Goal: Transaction & Acquisition: Purchase product/service

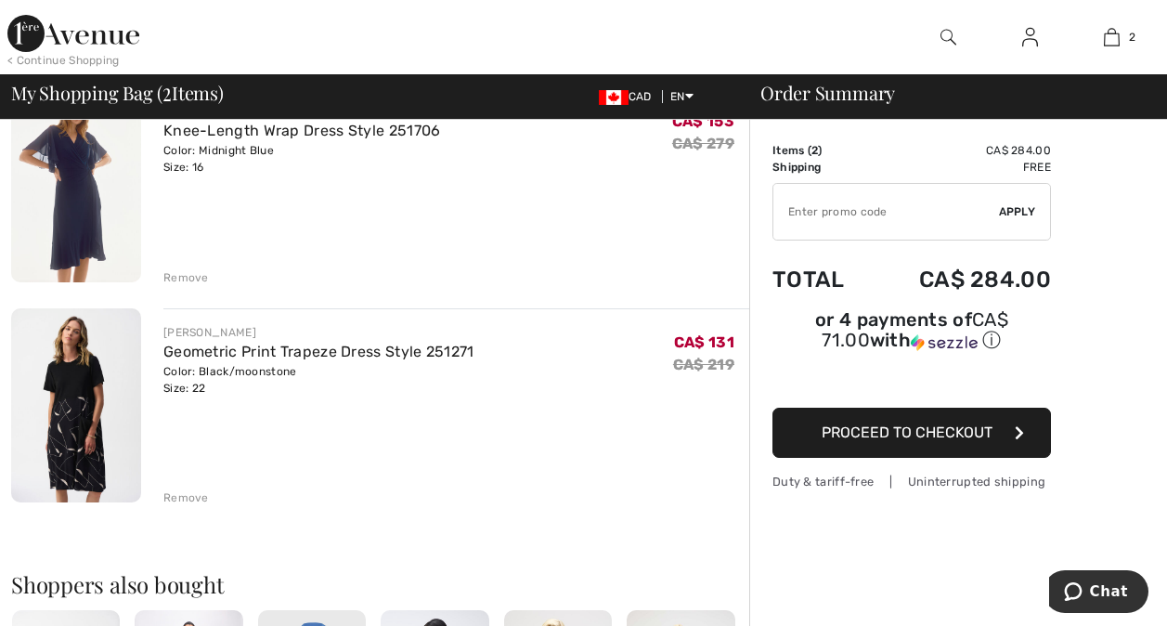
scroll to position [198, 0]
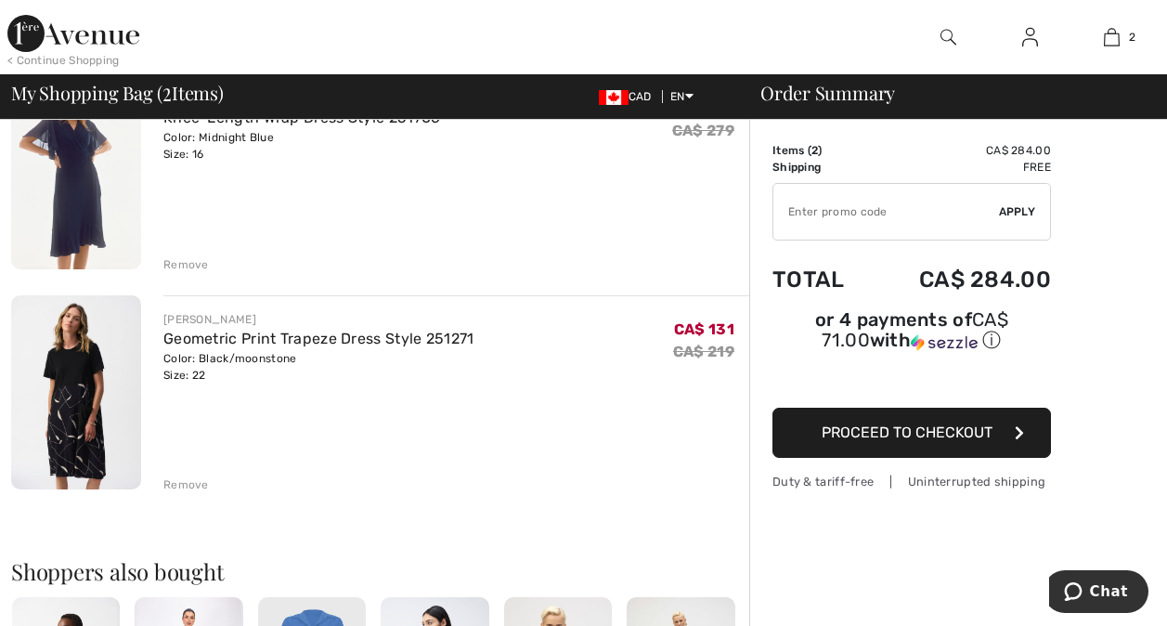
click at [73, 403] on img at bounding box center [76, 392] width 130 height 195
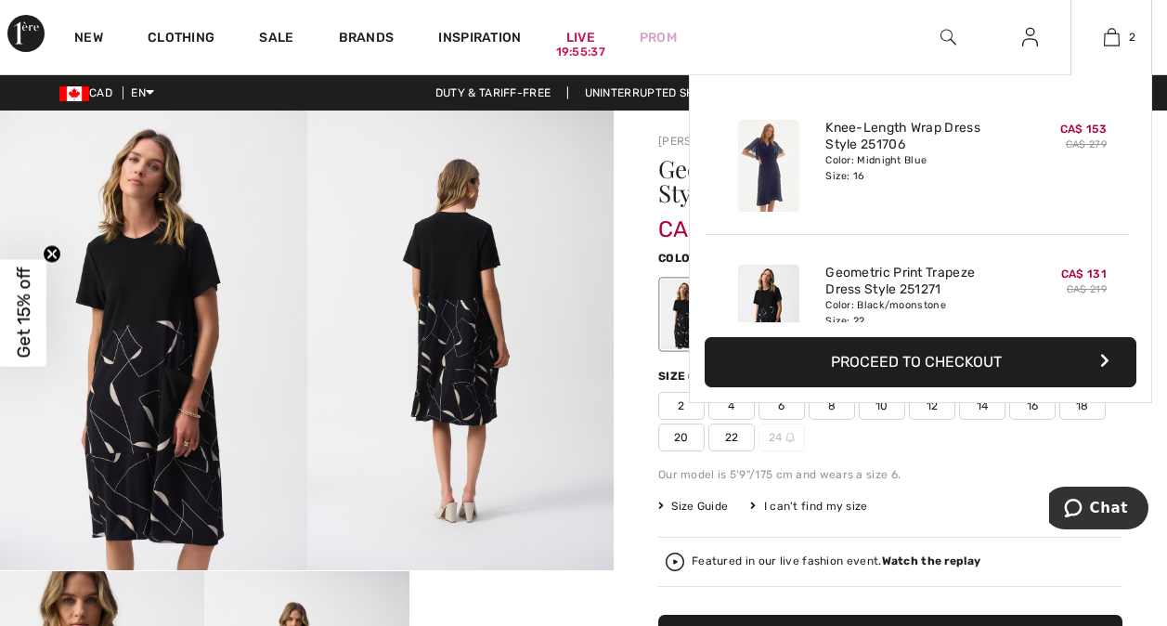
click at [924, 360] on button "Proceed to Checkout" at bounding box center [921, 362] width 432 height 50
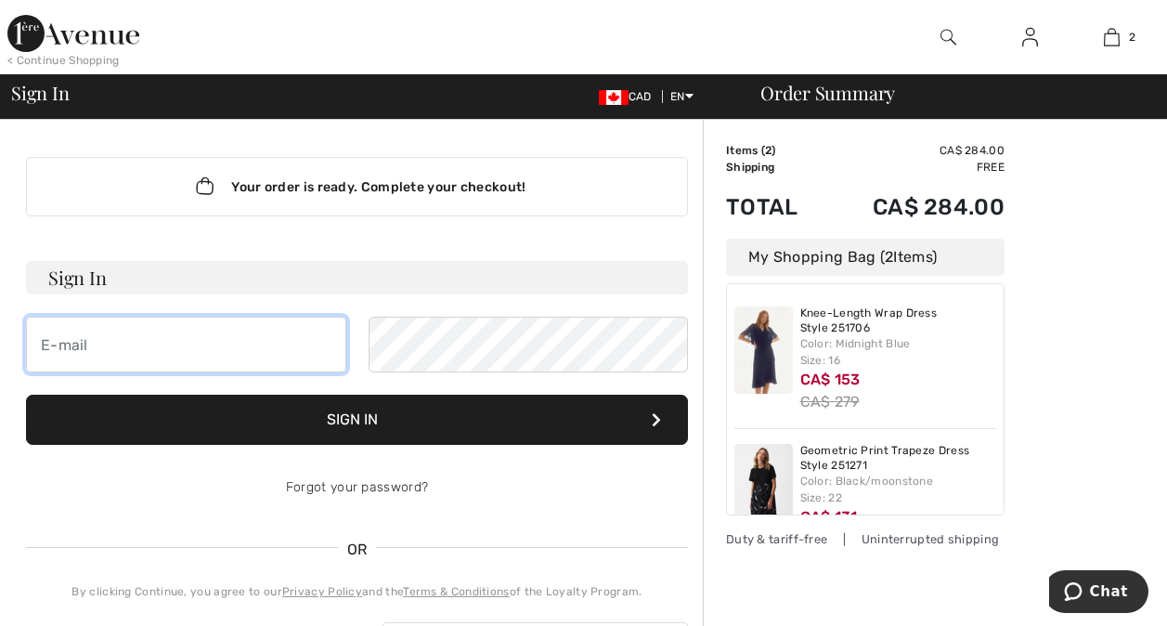
type input "sdawnclark37@gmail.com"
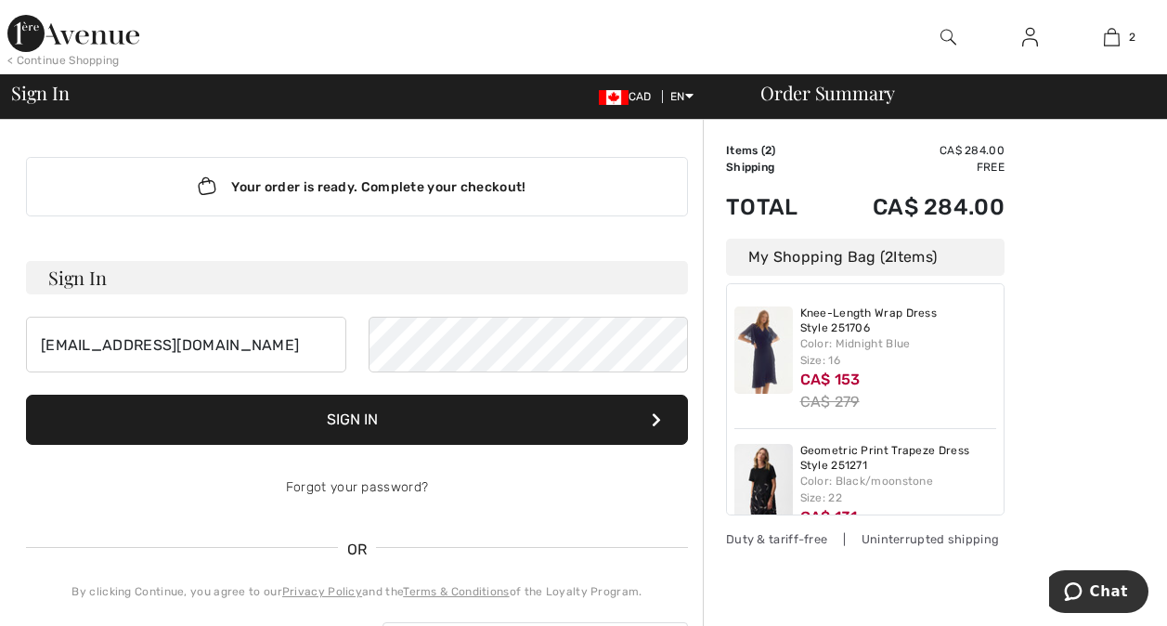
click at [366, 420] on button "Sign In" at bounding box center [357, 419] width 662 height 50
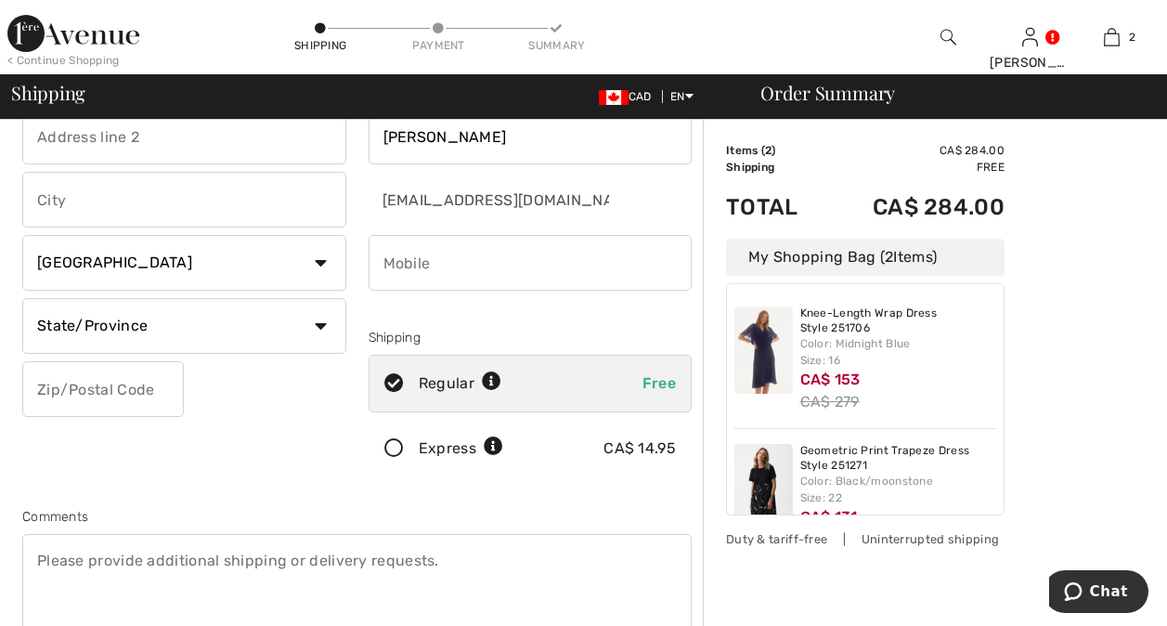
scroll to position [186, 0]
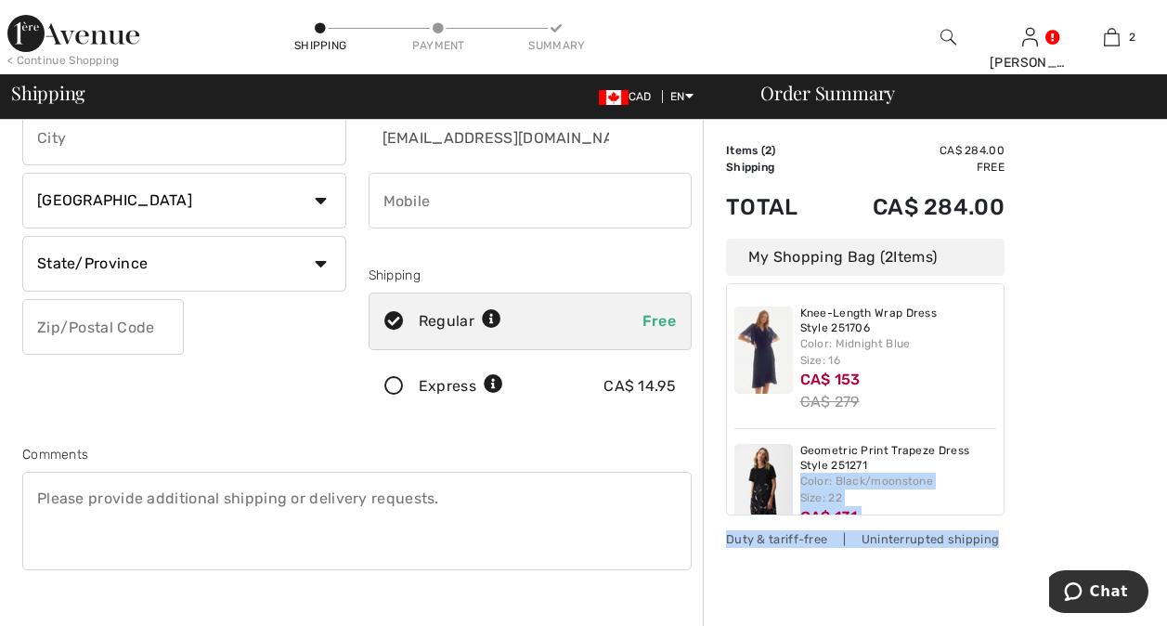
drag, startPoint x: 1003, startPoint y: 449, endPoint x: 1005, endPoint y: 488, distance: 39.0
click at [1005, 488] on div "Order Summary Details Items ( 2 ) CA$ 284.00 Promo code CA$ 0.00 Shipping Free …" at bounding box center [935, 495] width 464 height 1123
drag, startPoint x: 1005, startPoint y: 488, endPoint x: 1119, endPoint y: 317, distance: 206.2
click at [1119, 317] on div "Order Summary Details Items ( 2 ) CA$ 284.00 Promo code CA$ 0.00 Shipping Free …" at bounding box center [935, 495] width 464 height 1123
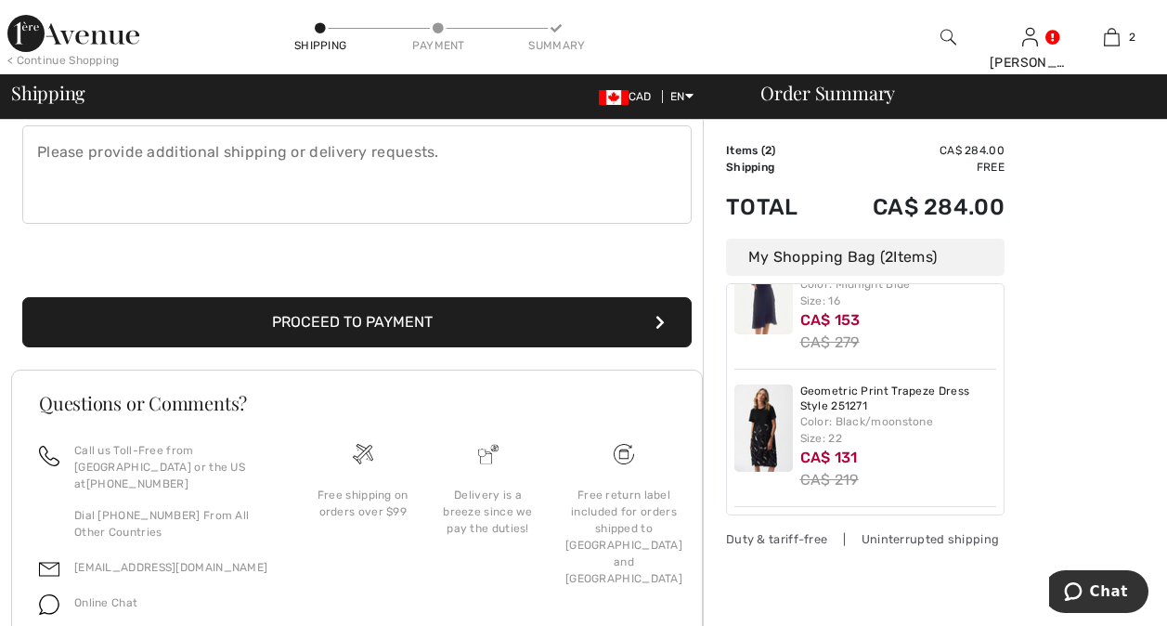
scroll to position [581, 0]
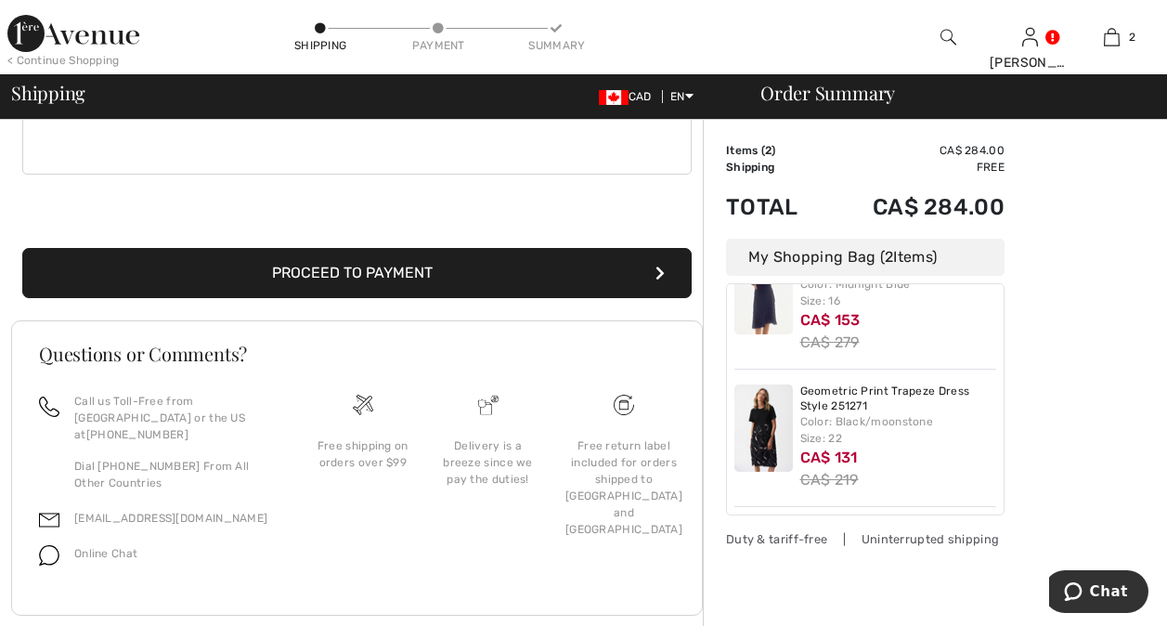
click at [554, 267] on button "Proceed to Payment" at bounding box center [356, 273] width 669 height 50
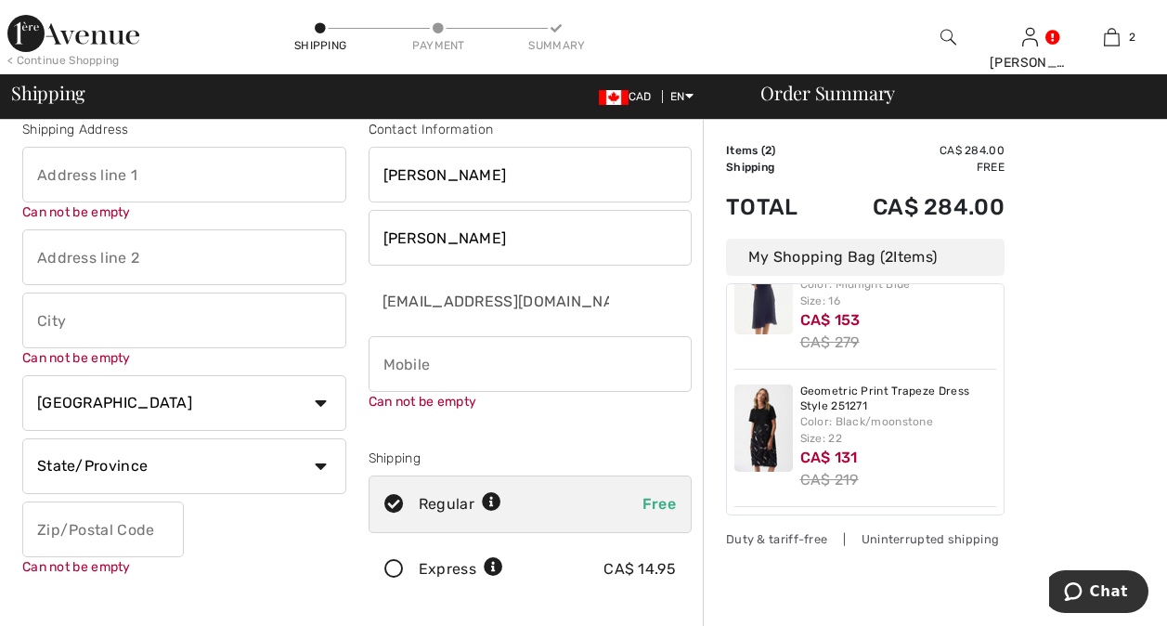
scroll to position [20, 0]
click at [176, 171] on input "text" at bounding box center [184, 177] width 324 height 56
type input "Jansen Court Whitby Ontario"
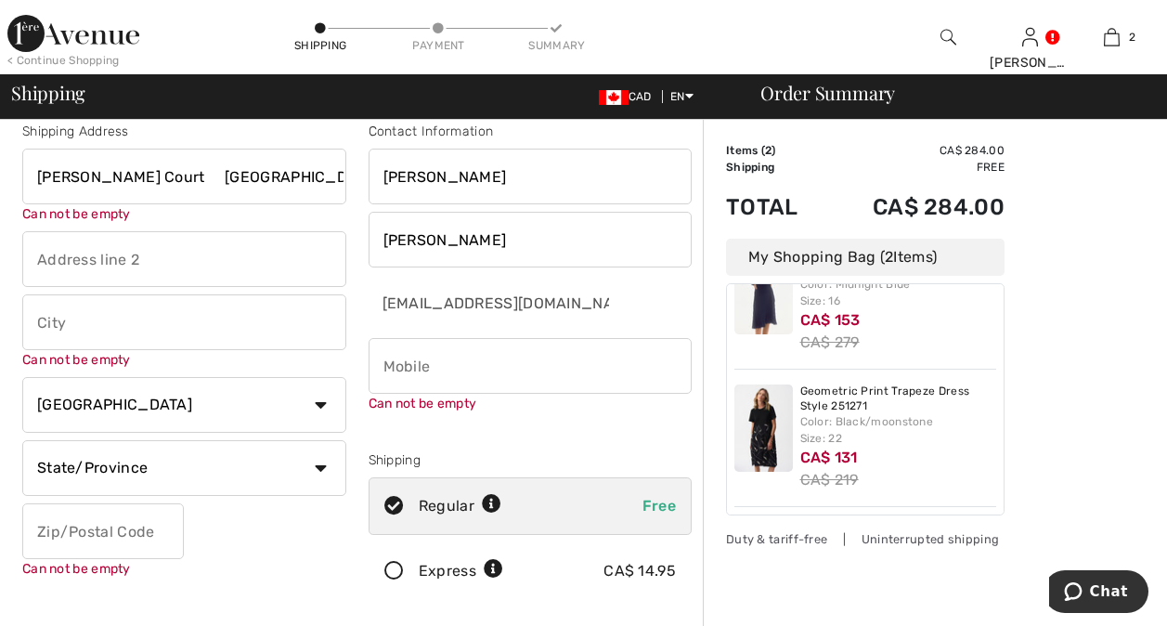
type input "Whitby"
select select "ON"
type input "L1N6V4"
type input "9056268528"
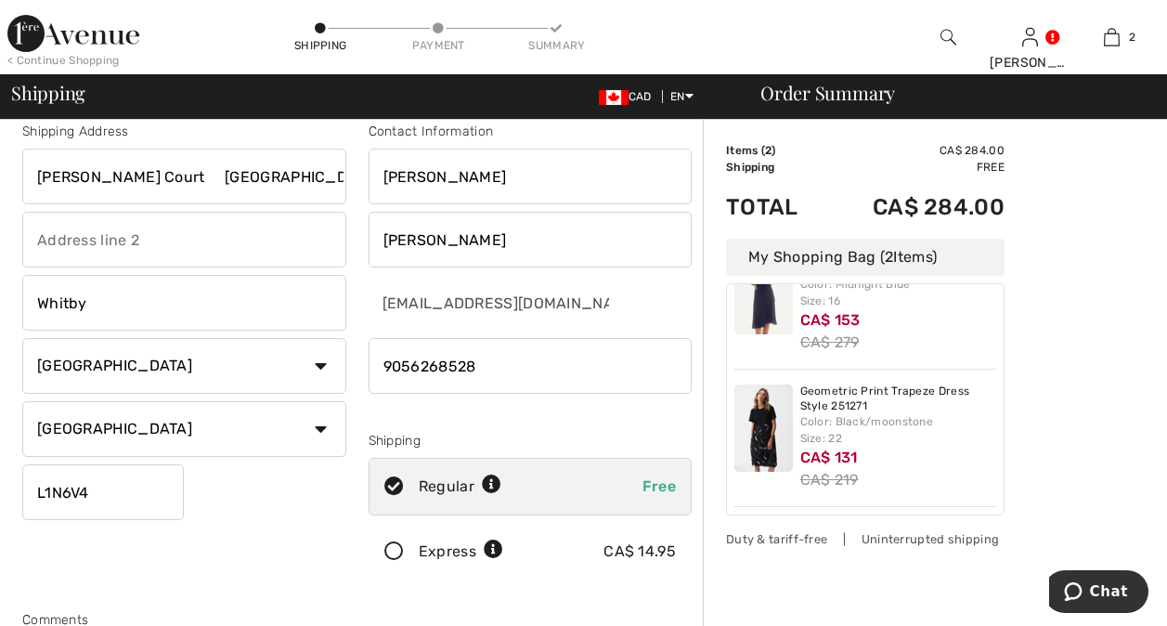
click at [32, 173] on input "Jansen Court Whitby Ontario" at bounding box center [184, 177] width 324 height 56
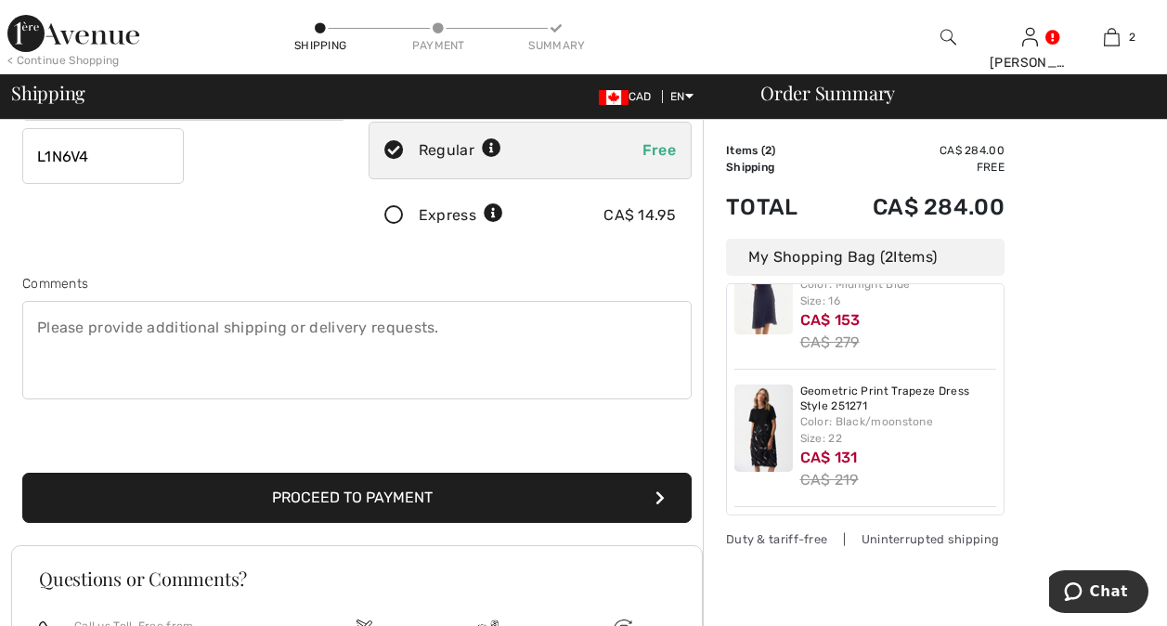
scroll to position [404, 0]
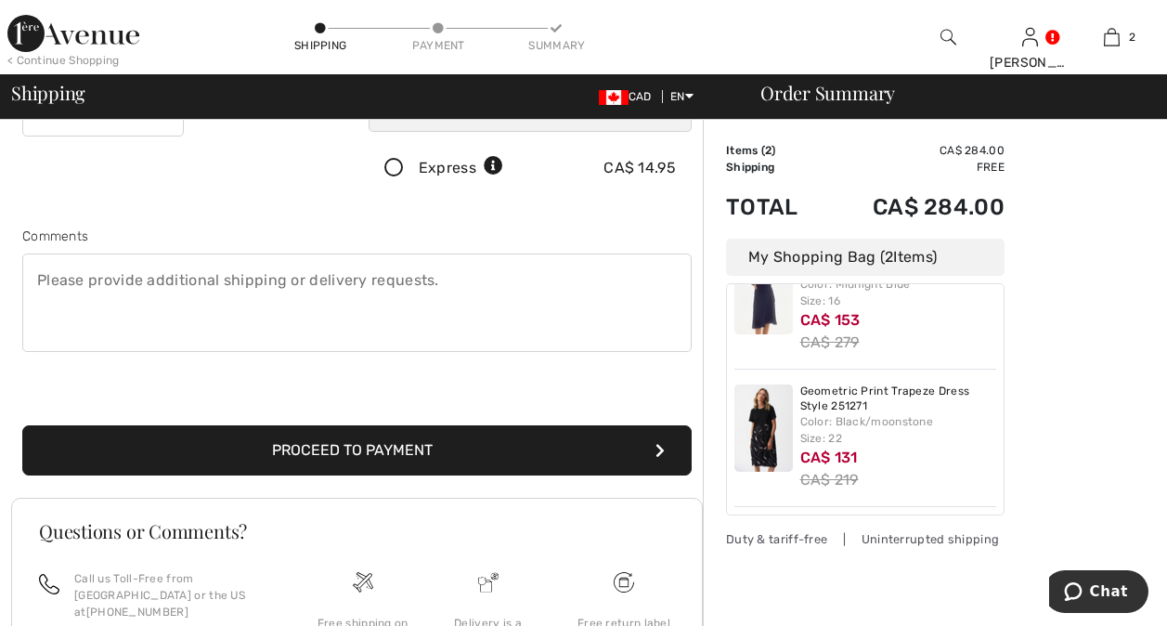
type input "[STREET_ADDRESS][PERSON_NAME]"
click at [555, 446] on button "Proceed to Payment" at bounding box center [356, 450] width 669 height 50
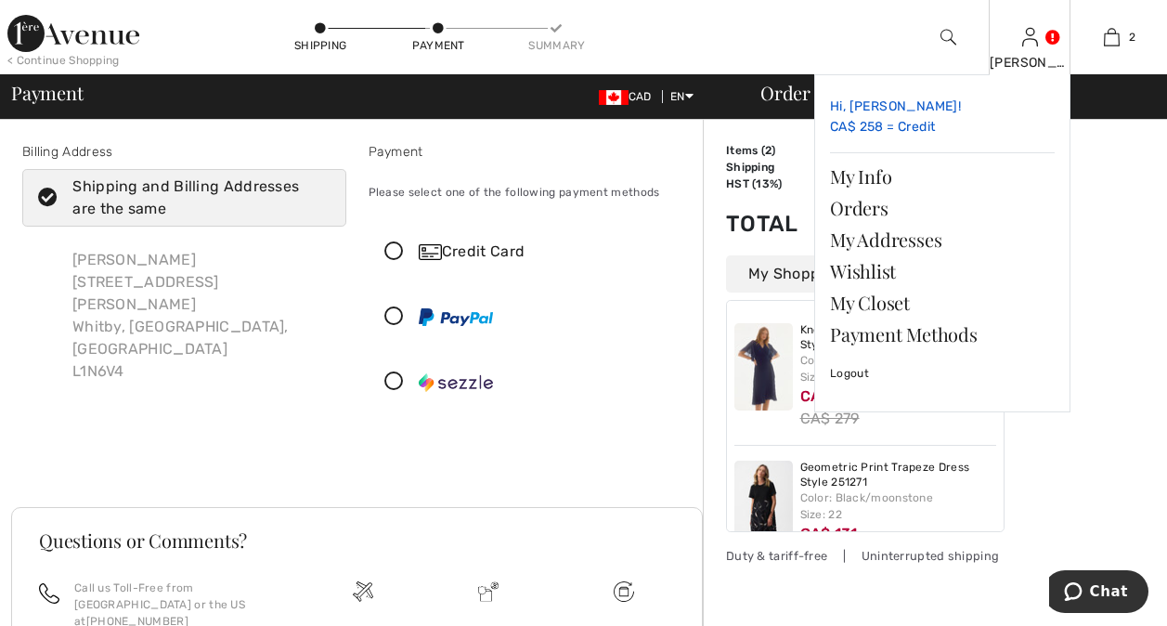
click at [925, 123] on link "Hi, Sandra! CA$ 258 = Credit" at bounding box center [942, 117] width 225 height 55
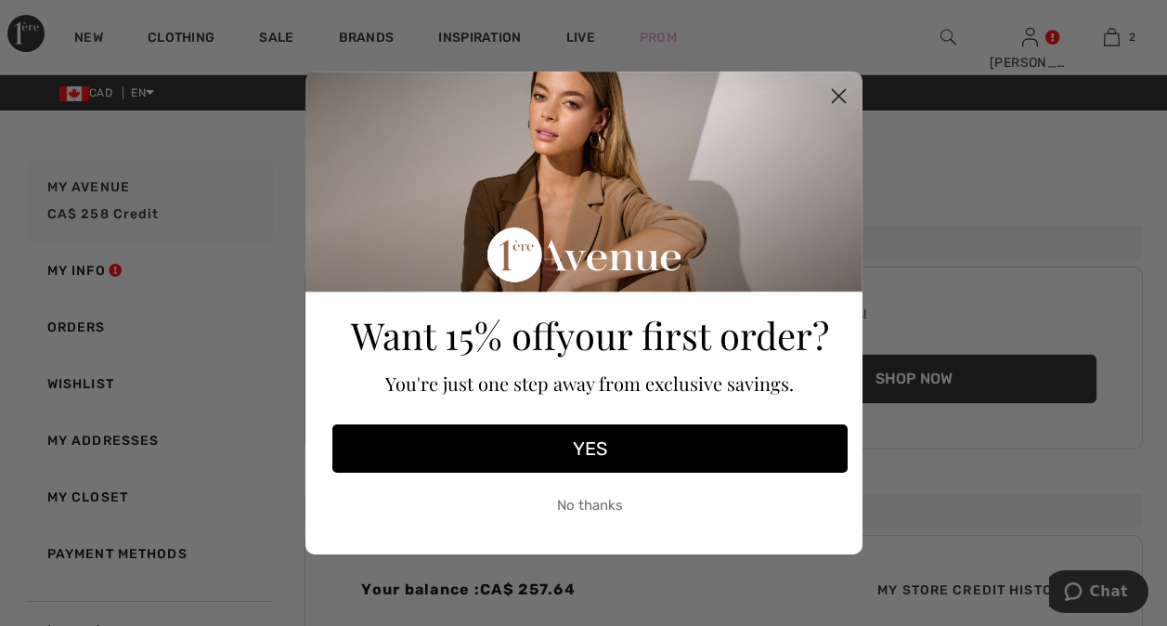
click at [650, 446] on button "YES" at bounding box center [589, 448] width 515 height 48
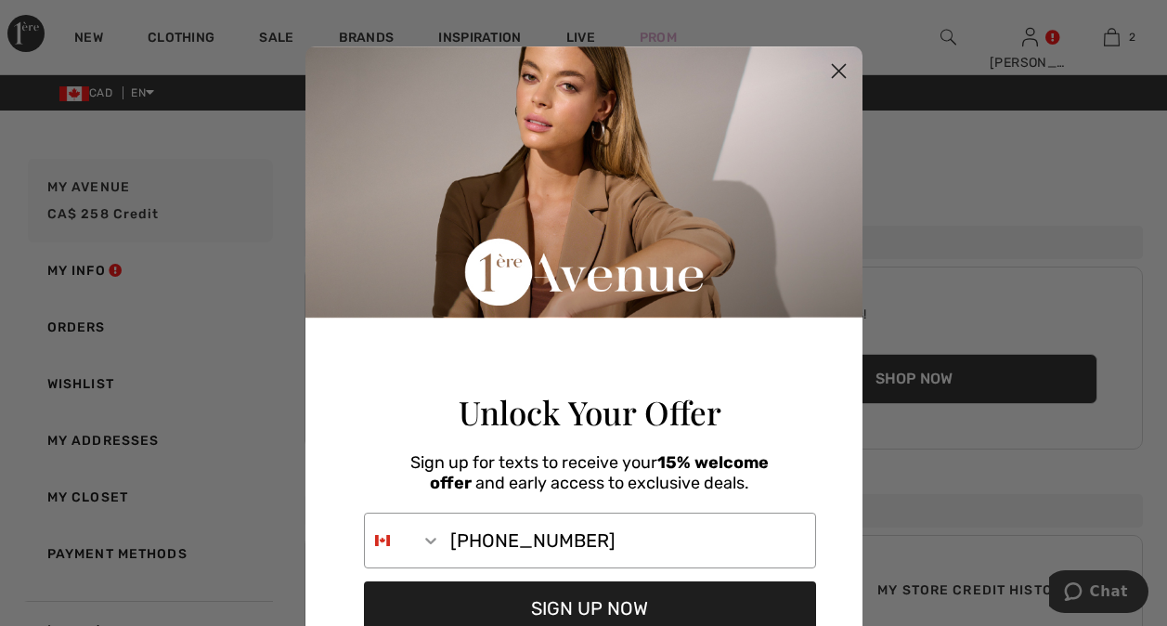
type input "905-626-8528"
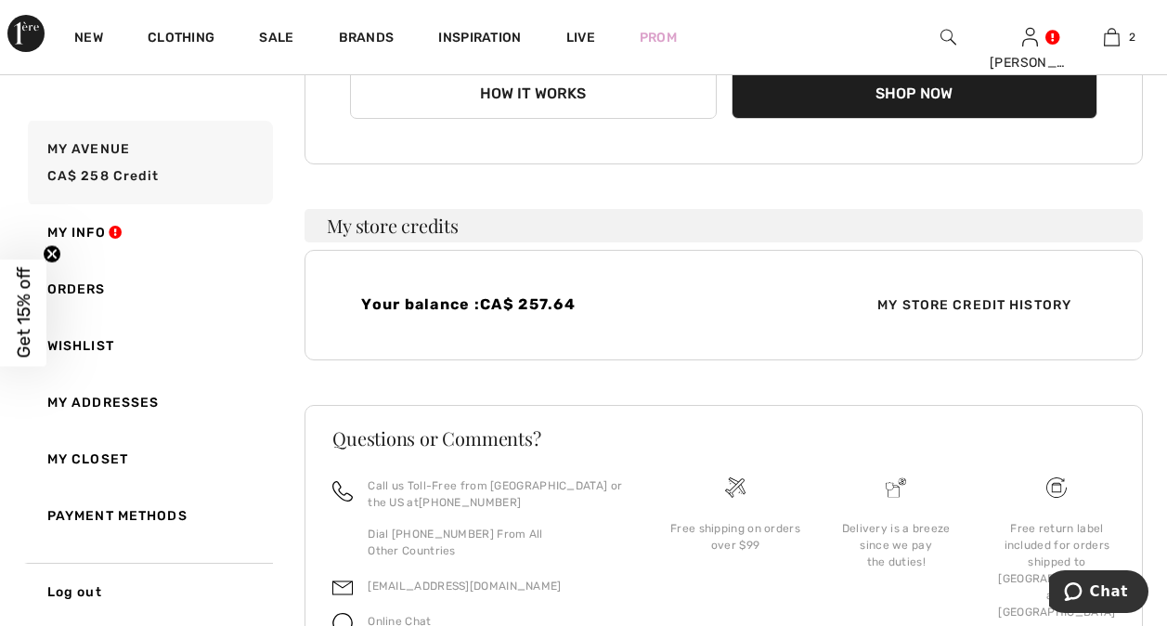
scroll to position [211, 0]
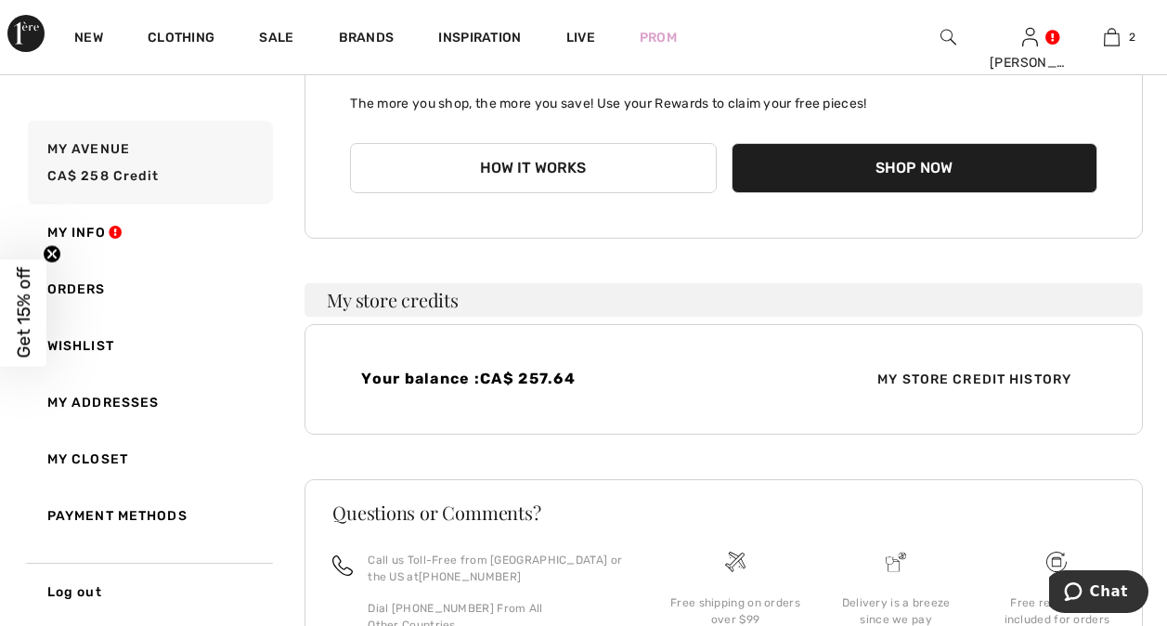
click at [984, 170] on button "Shop Now" at bounding box center [914, 168] width 366 height 50
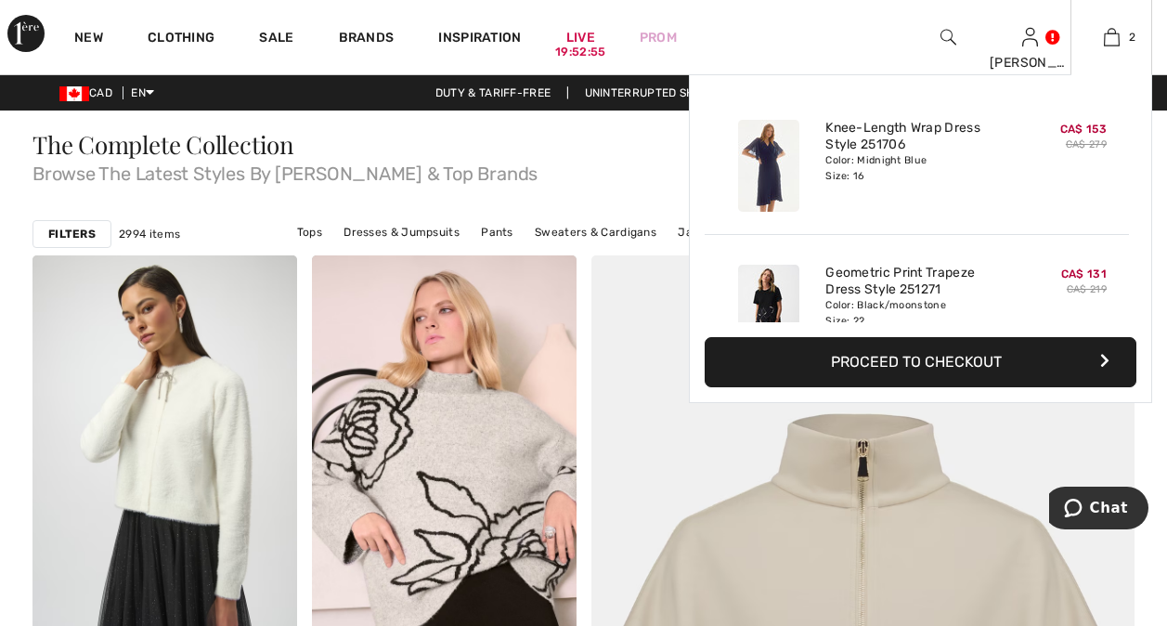
click at [948, 358] on button "Proceed to Checkout" at bounding box center [921, 362] width 432 height 50
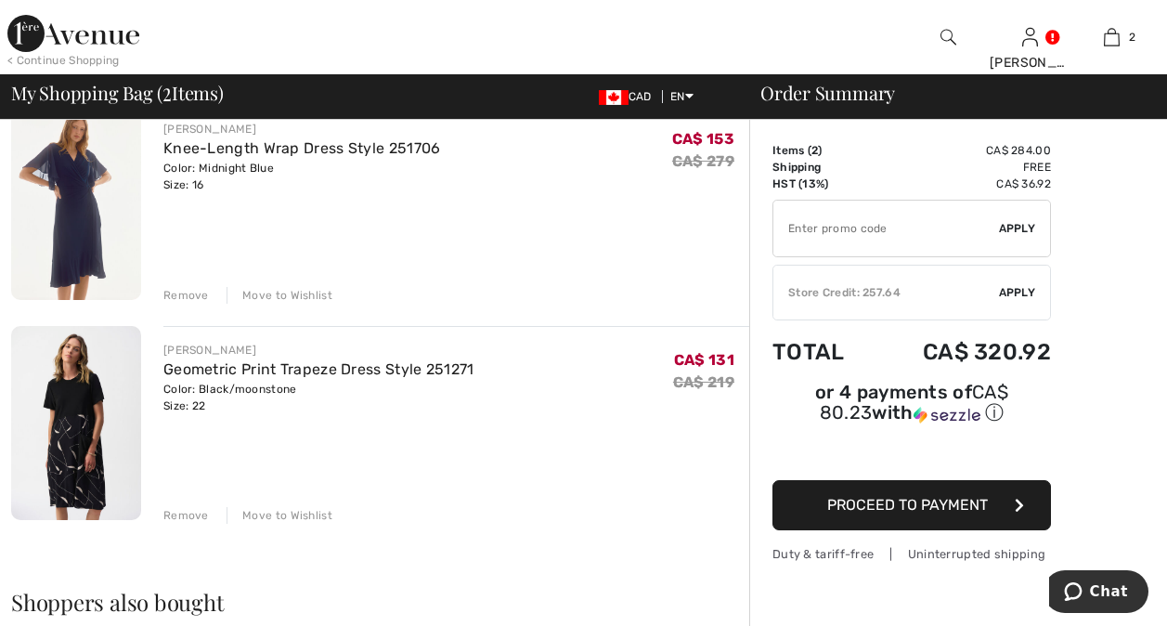
scroll to position [149, 0]
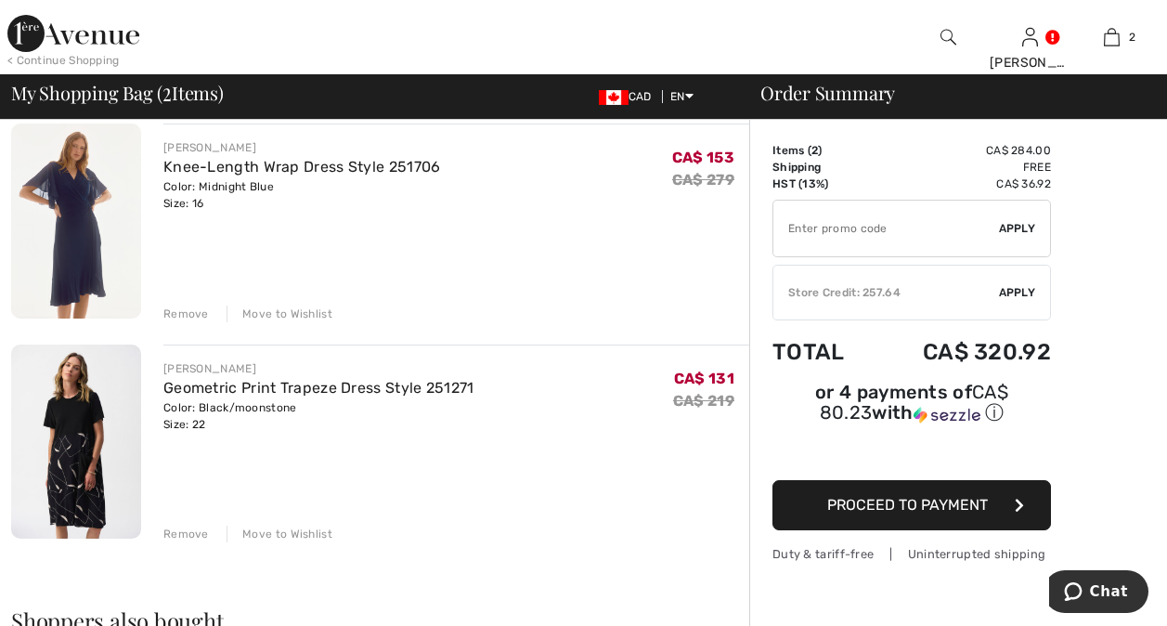
click at [1015, 289] on span "Apply" at bounding box center [1017, 292] width 37 height 17
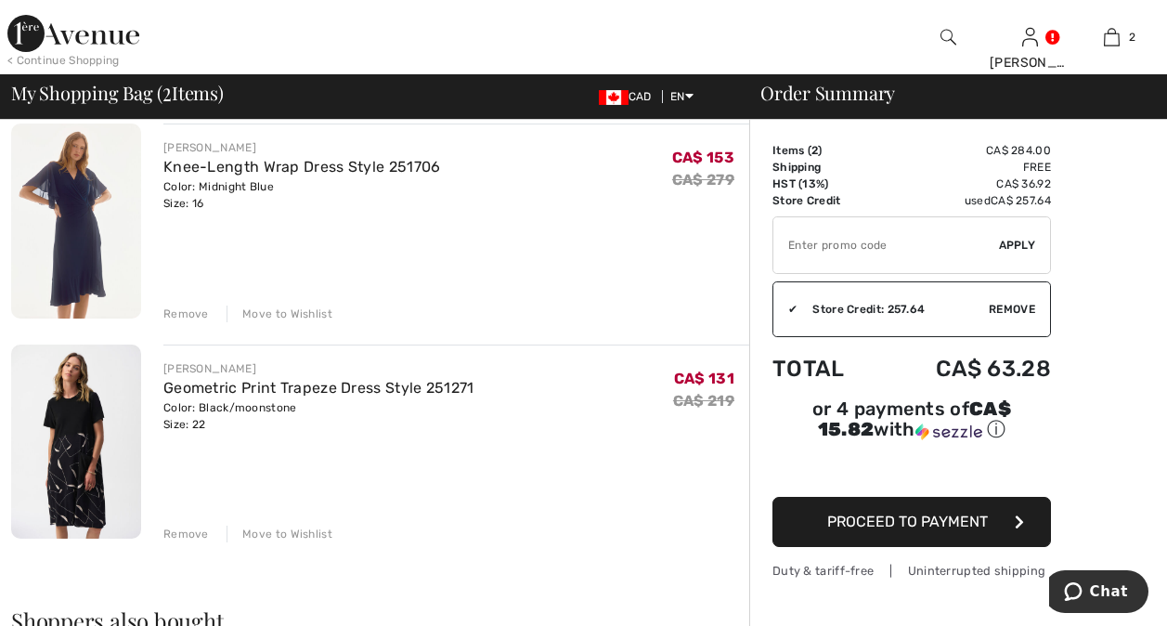
click at [949, 512] on span "Proceed to Payment" at bounding box center [907, 521] width 161 height 18
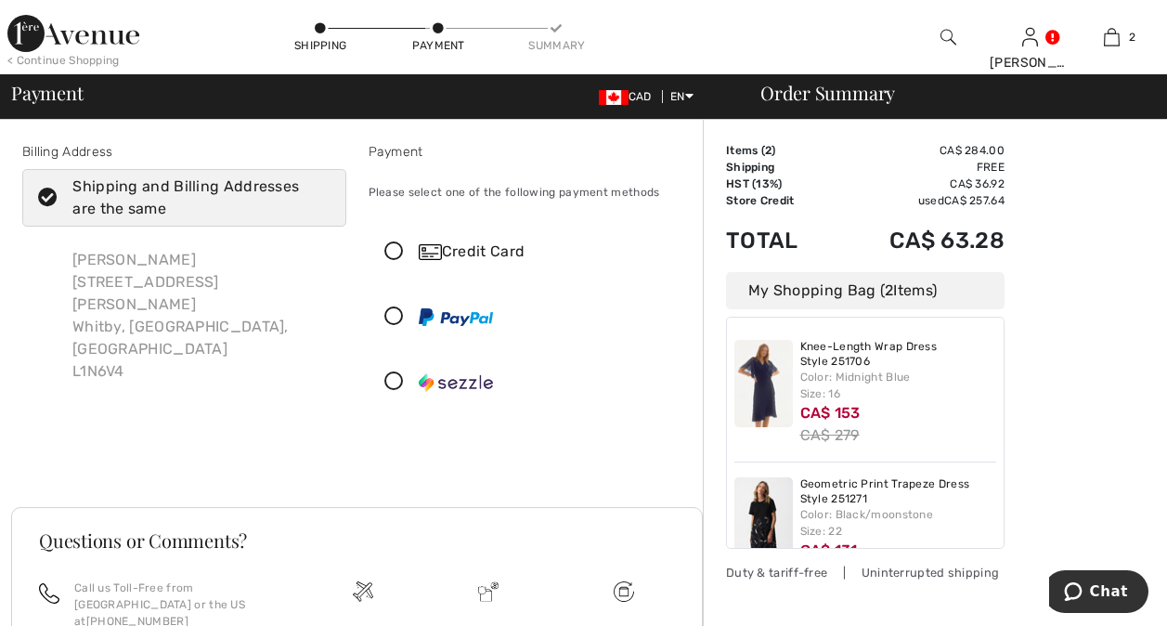
click at [392, 250] on icon at bounding box center [393, 251] width 49 height 19
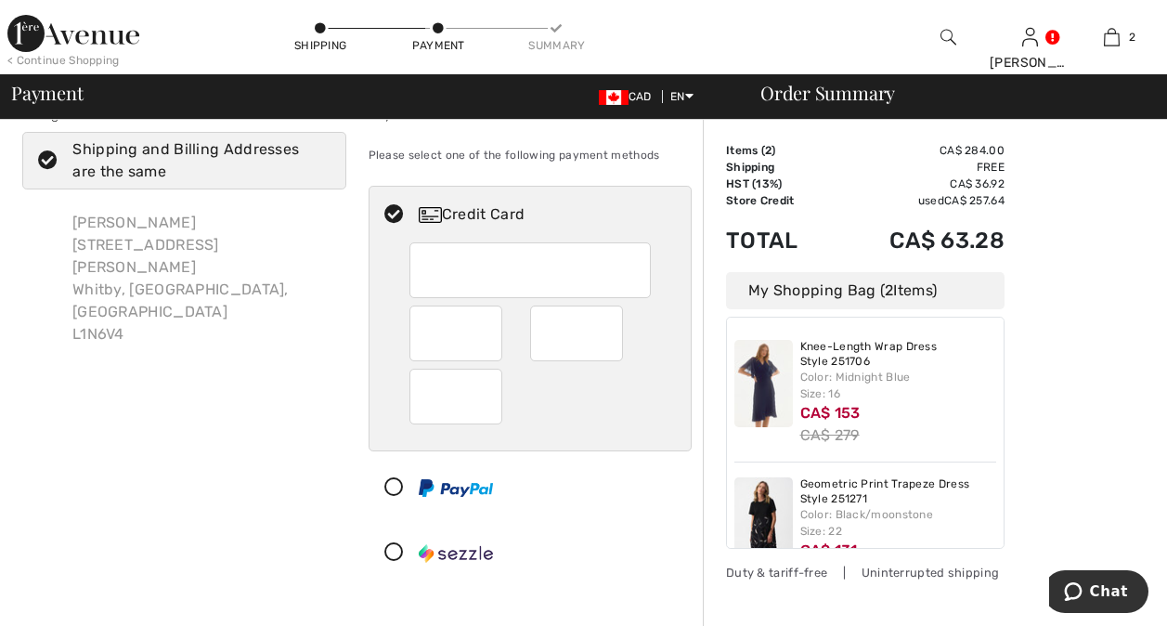
scroll to position [12, 0]
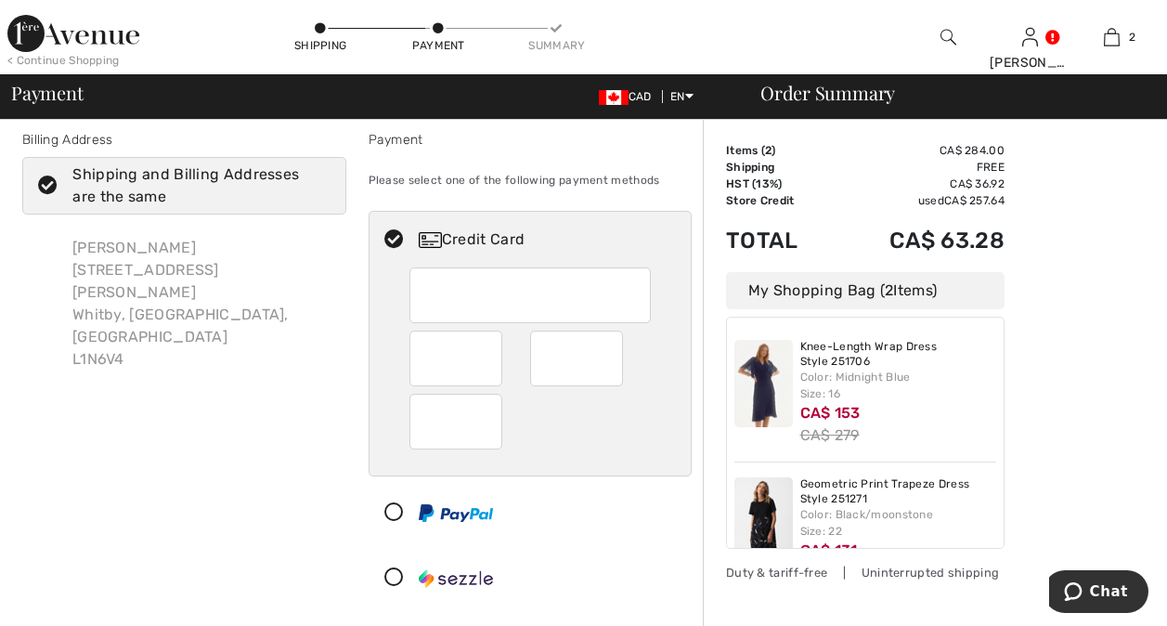
click at [424, 420] on iframe at bounding box center [457, 421] width 66 height 43
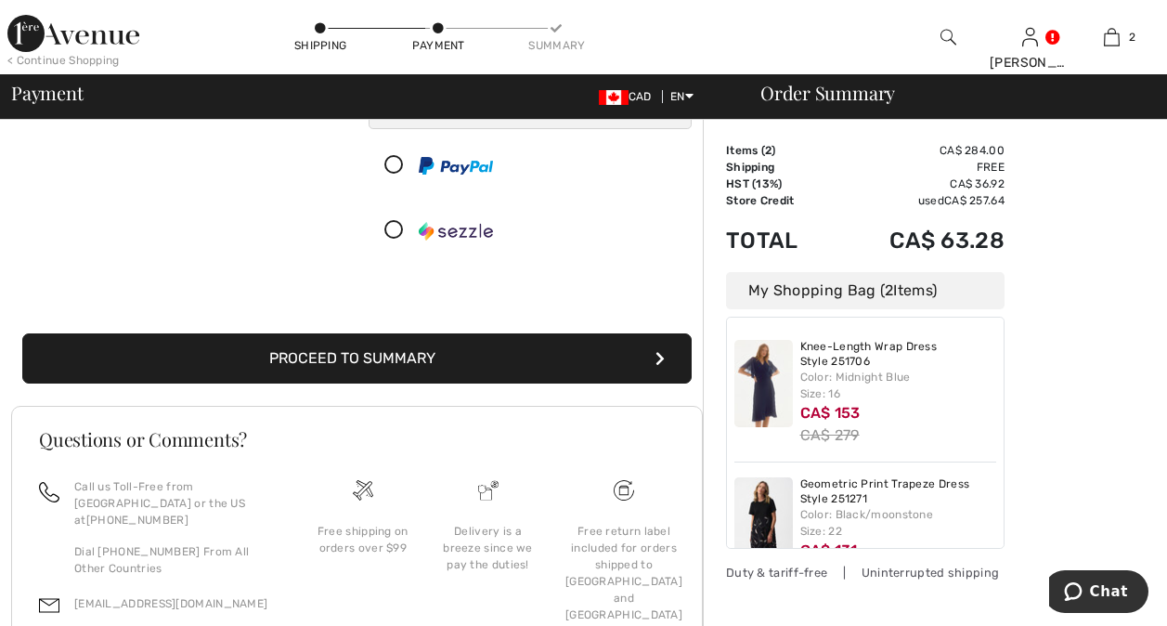
scroll to position [396, 0]
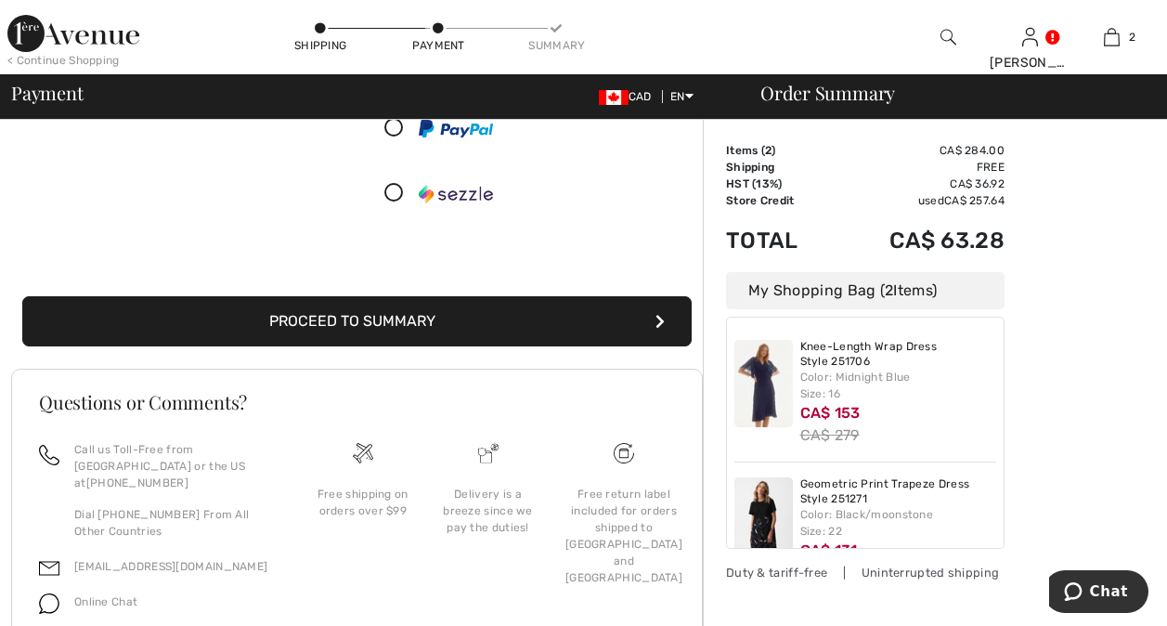
click at [497, 324] on button "Proceed to Summary" at bounding box center [356, 321] width 669 height 50
